Goal: Information Seeking & Learning: Learn about a topic

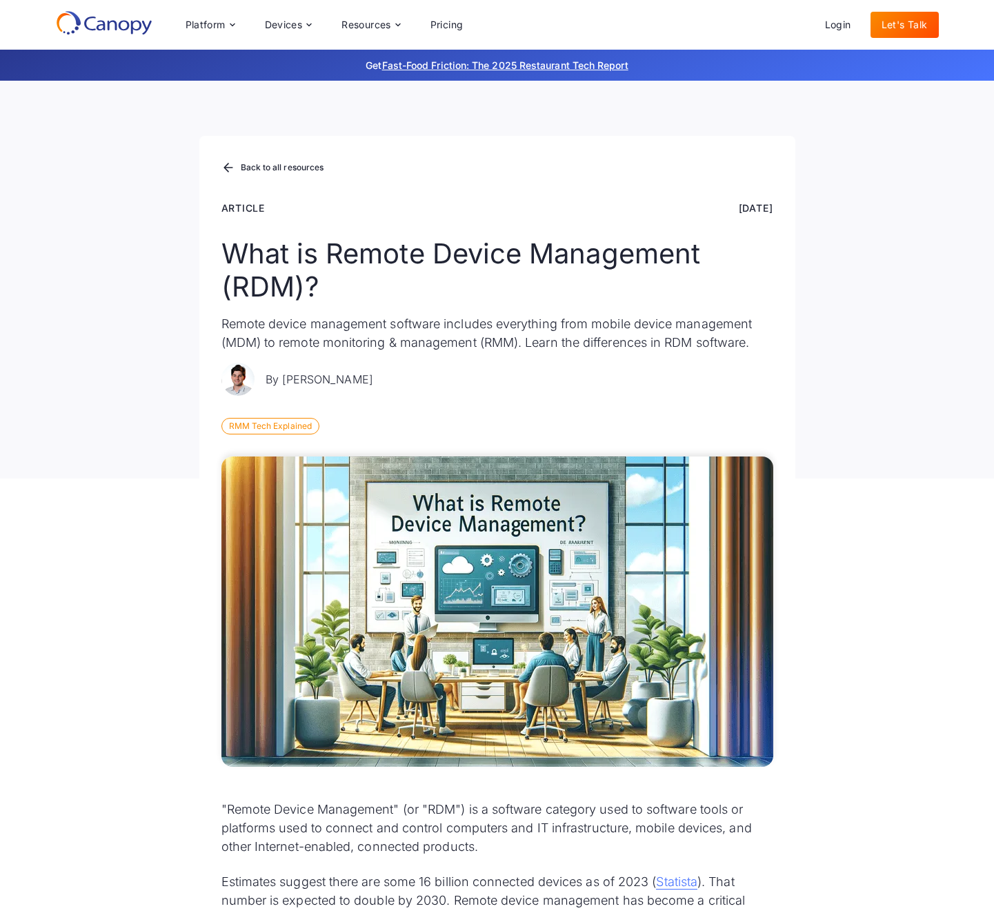
click at [110, 22] on icon at bounding box center [104, 22] width 97 height 25
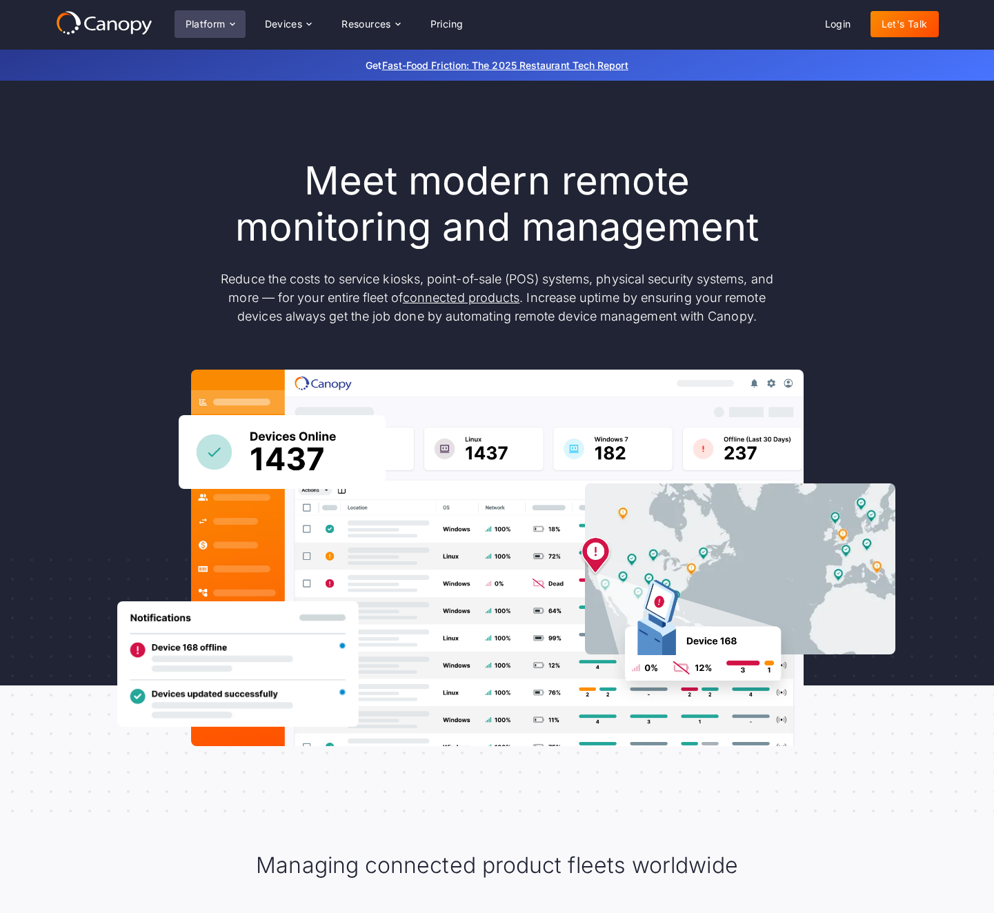
click at [209, 24] on div "Platform" at bounding box center [206, 24] width 40 height 10
click at [406, 287] on p "Reduce the costs to service kiosks, point-of-sale (POS) systems, physical secur…" at bounding box center [497, 298] width 579 height 56
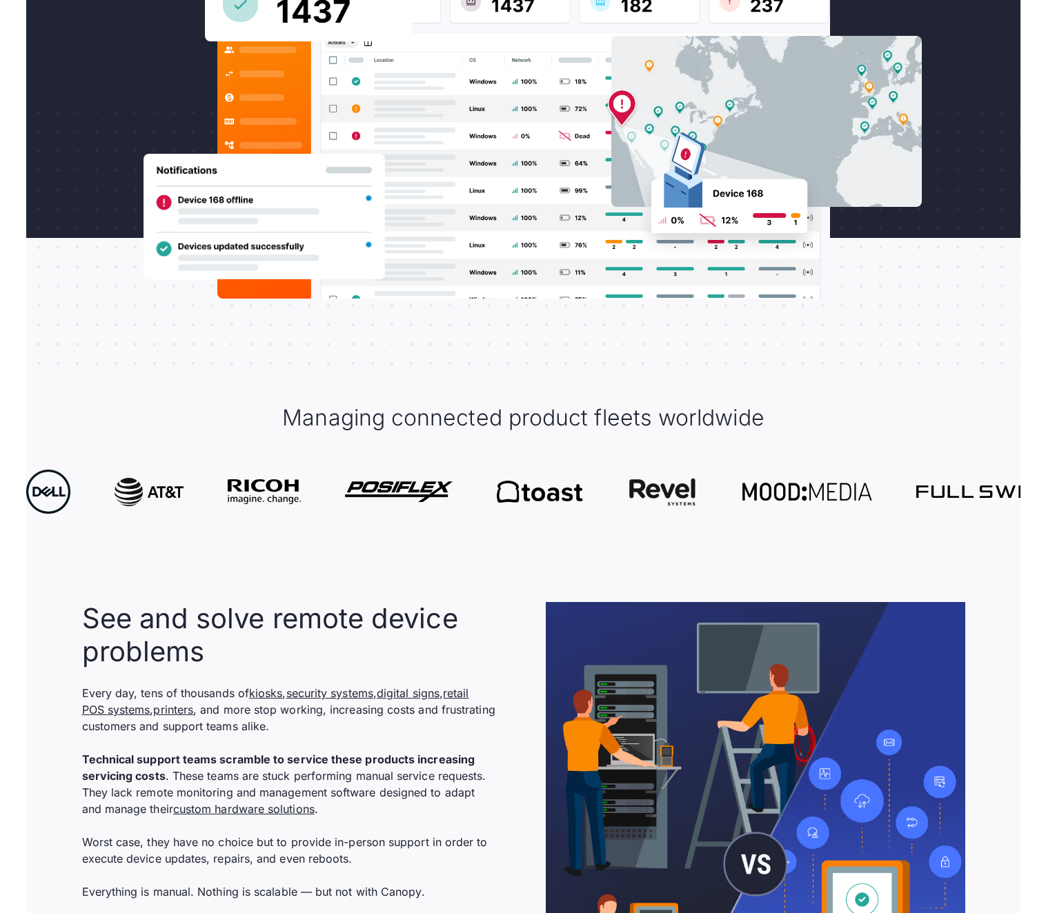
scroll to position [481, 0]
